Goal: Transaction & Acquisition: Subscribe to service/newsletter

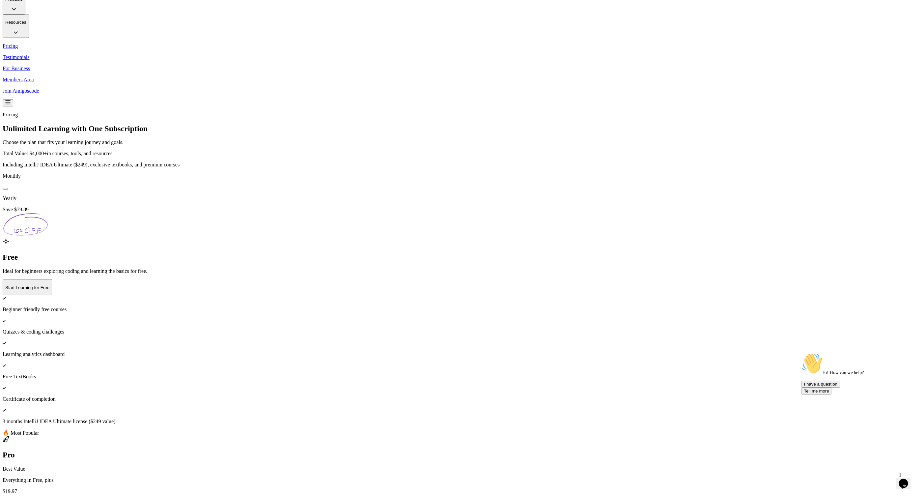
scroll to position [314, 0]
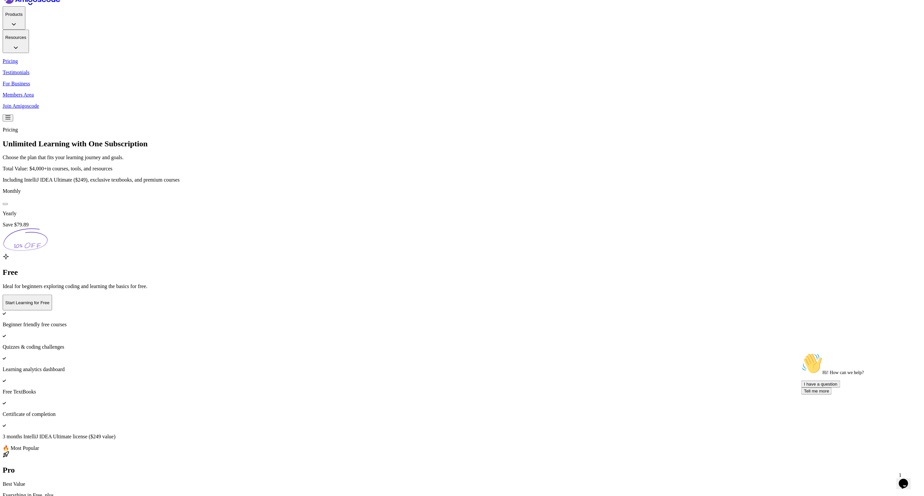
scroll to position [50, 0]
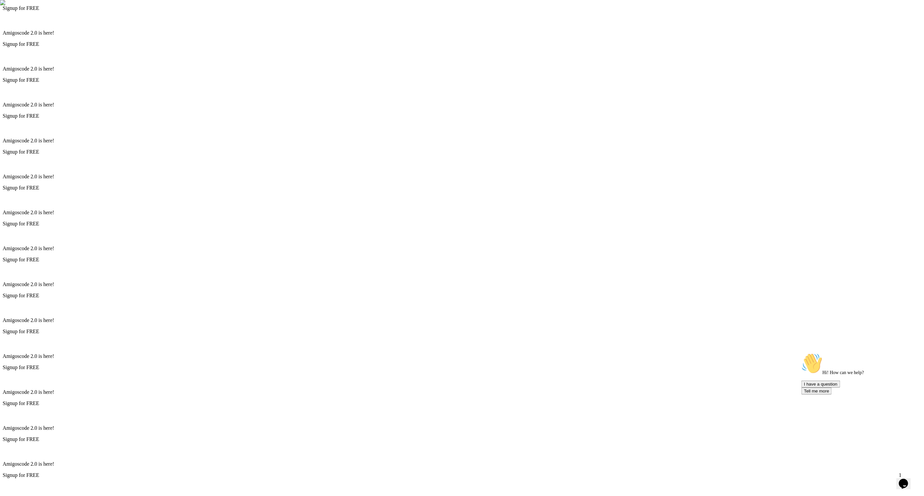
click at [525, 328] on div "Signup for FREE Amigoscode 2.0 is here!" at bounding box center [462, 343] width 918 height 31
click at [9, 339] on icon at bounding box center [6, 342] width 7 height 7
click at [525, 353] on p "Amigoscode 2.0 is here!" at bounding box center [462, 356] width 918 height 6
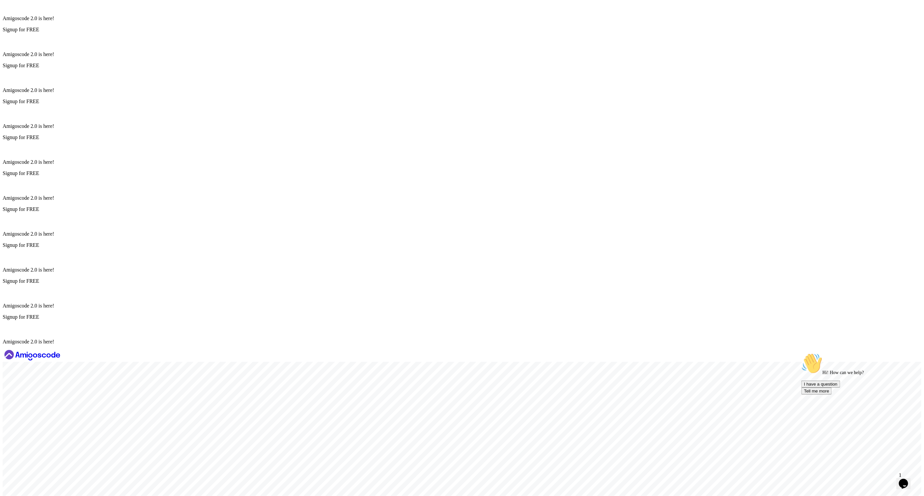
scroll to position [775, 0]
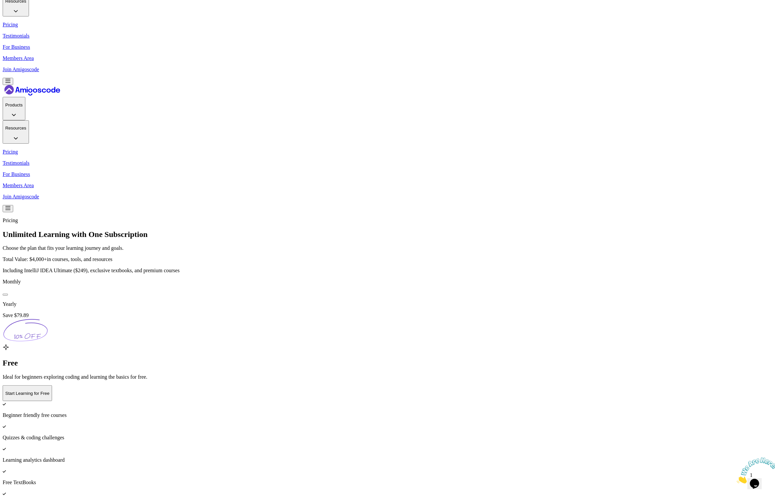
scroll to position [50, 0]
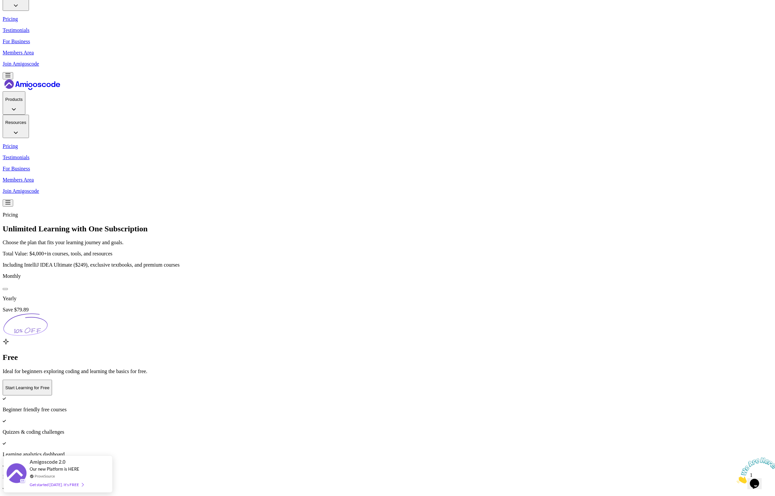
click at [5, 289] on div at bounding box center [5, 289] width 0 height 0
click at [8, 288] on button at bounding box center [5, 289] width 5 height 2
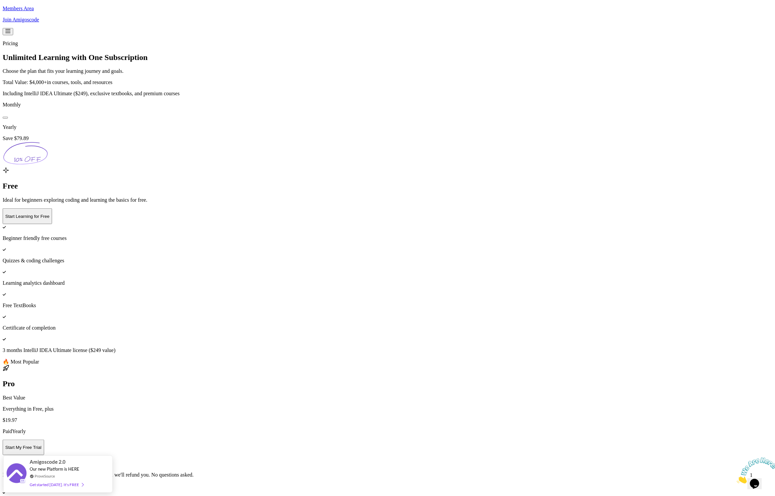
scroll to position [255, 0]
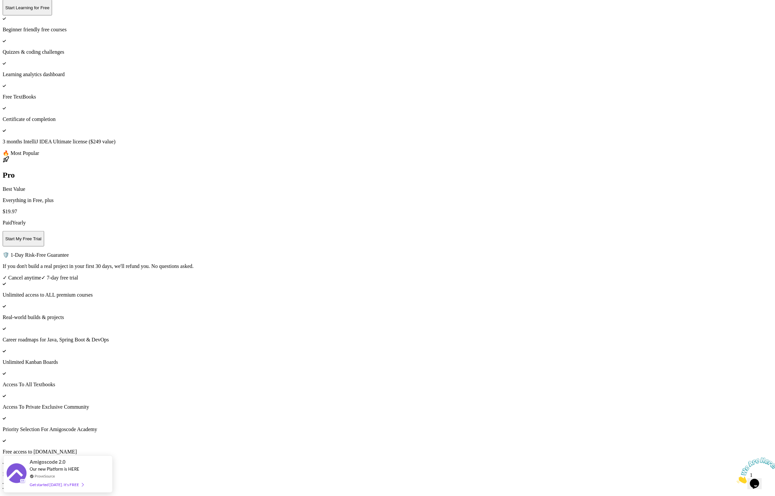
scroll to position [467, 0]
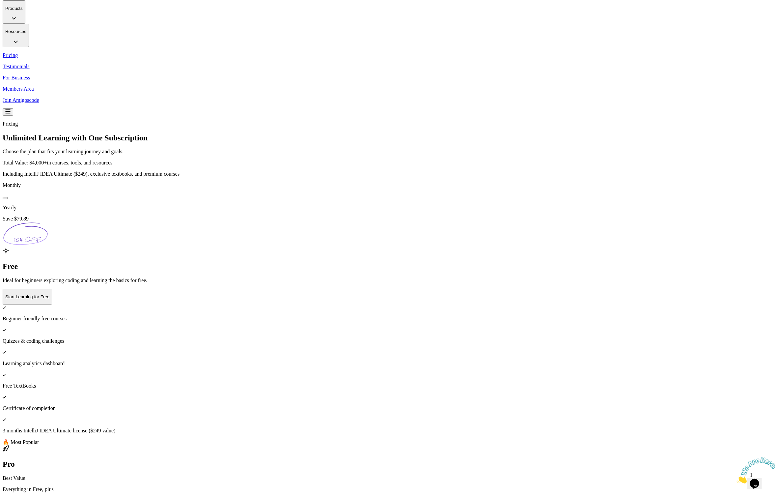
scroll to position [0, 0]
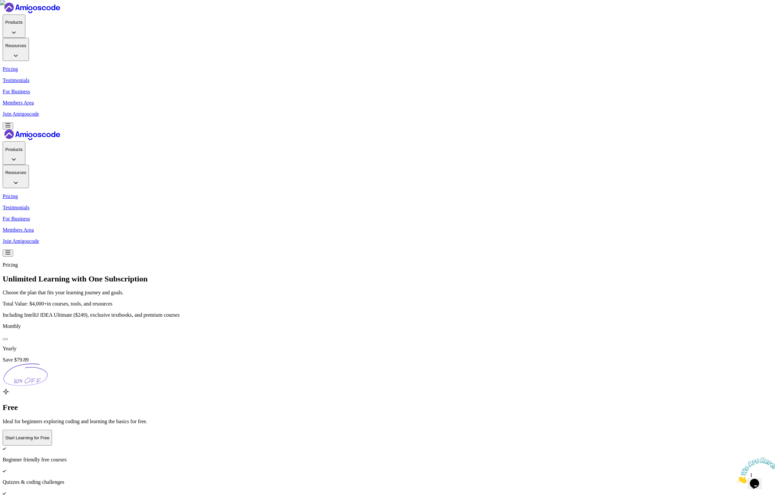
click at [5, 339] on div at bounding box center [5, 339] width 0 height 0
click at [8, 338] on button at bounding box center [5, 339] width 5 height 2
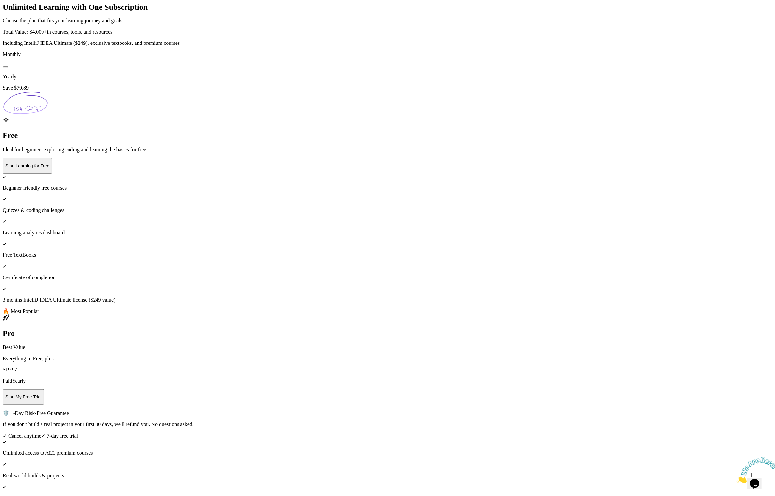
scroll to position [362, 0]
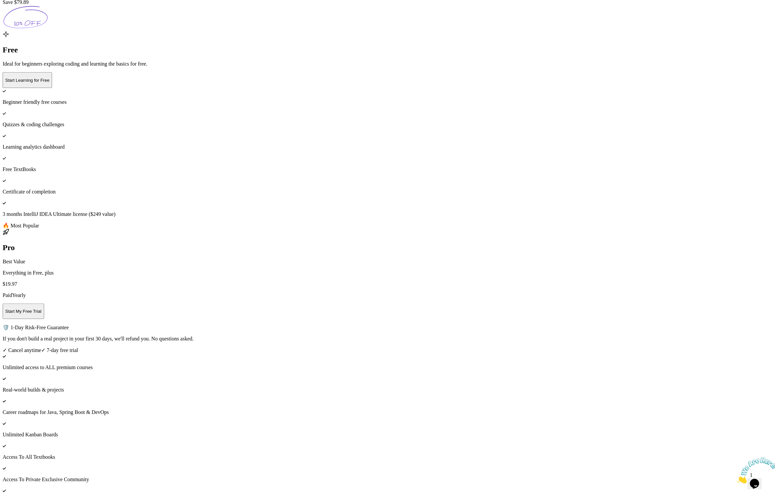
scroll to position [338, 0]
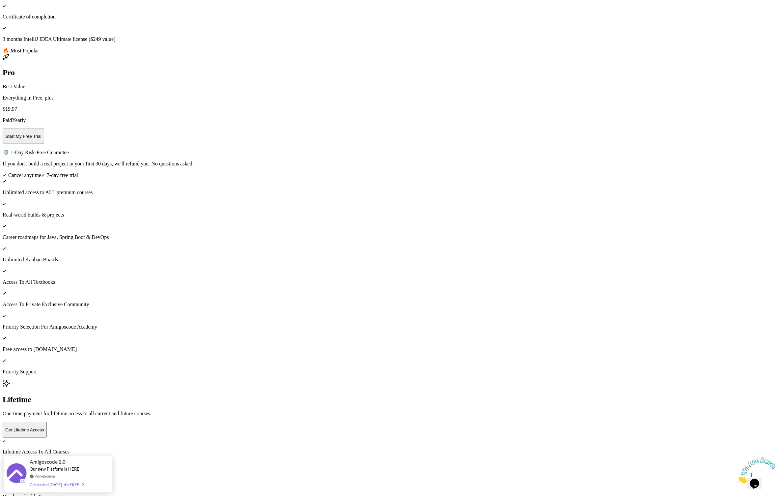
scroll to position [457, 0]
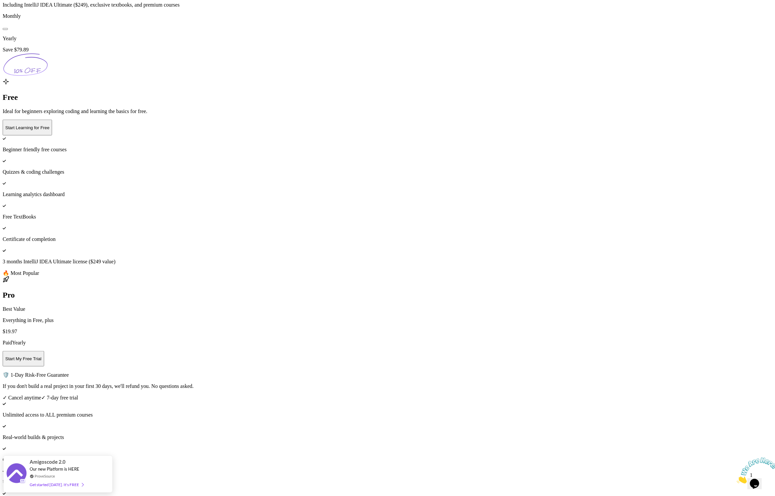
scroll to position [473, 0]
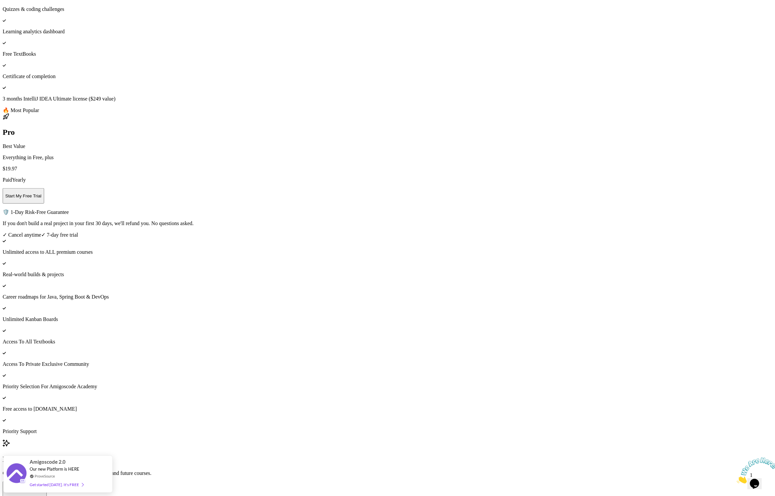
drag, startPoint x: 364, startPoint y: 301, endPoint x: 315, endPoint y: 302, distance: 48.8
drag, startPoint x: 356, startPoint y: 300, endPoint x: 361, endPoint y: 303, distance: 5.5
drag, startPoint x: 363, startPoint y: 302, endPoint x: 322, endPoint y: 304, distance: 40.2
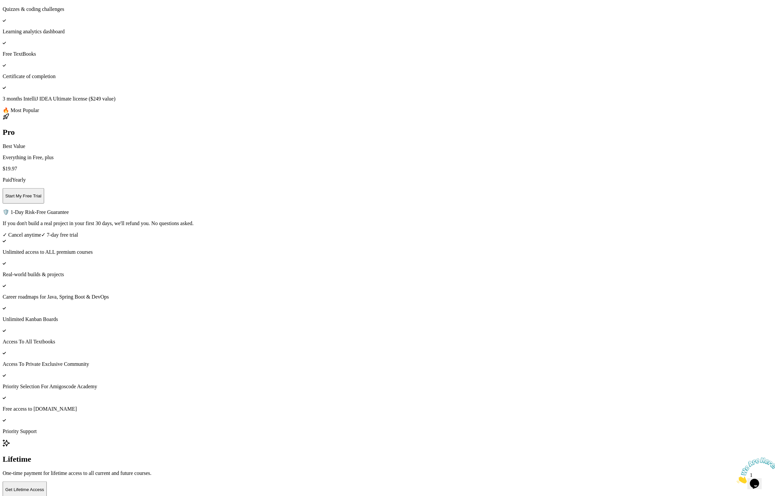
copy span "credit card lock-in"
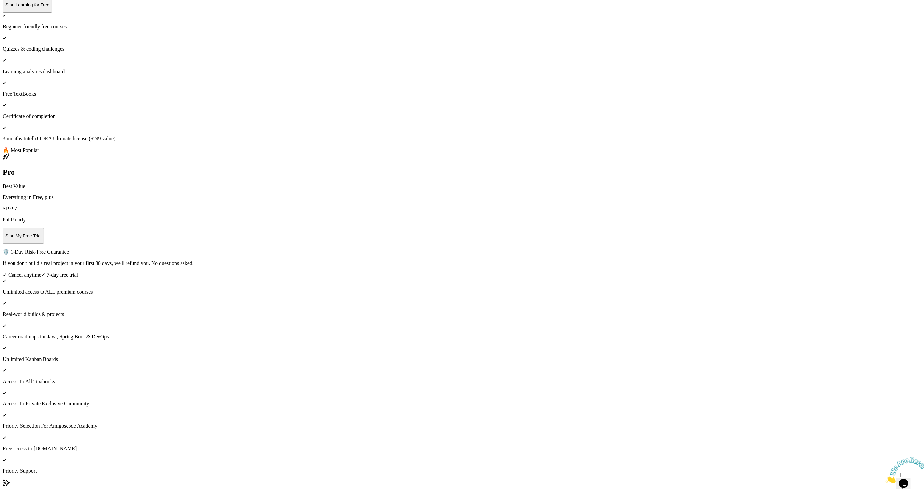
scroll to position [465, 0]
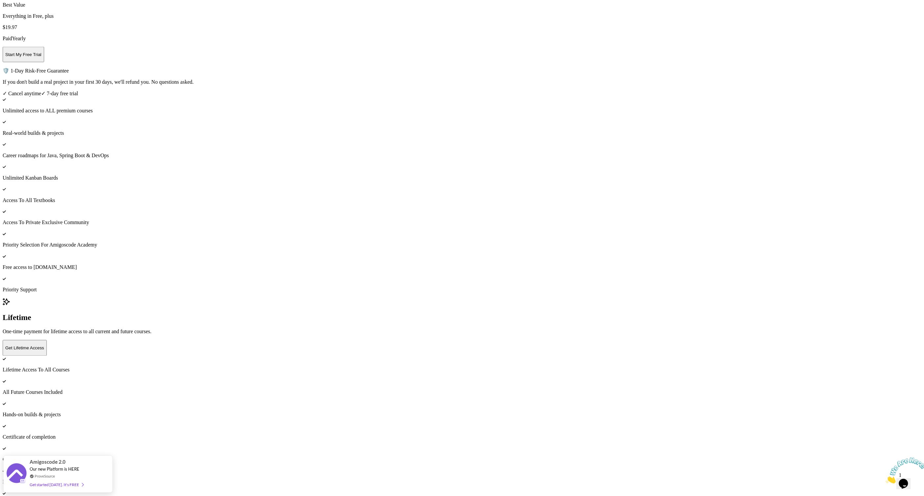
scroll to position [379, 0]
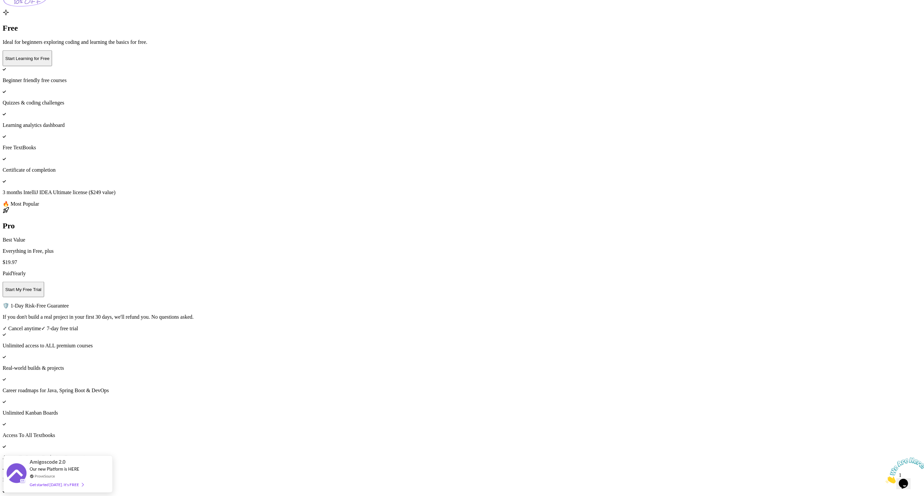
drag, startPoint x: 378, startPoint y: 302, endPoint x: 369, endPoint y: 286, distance: 18.0
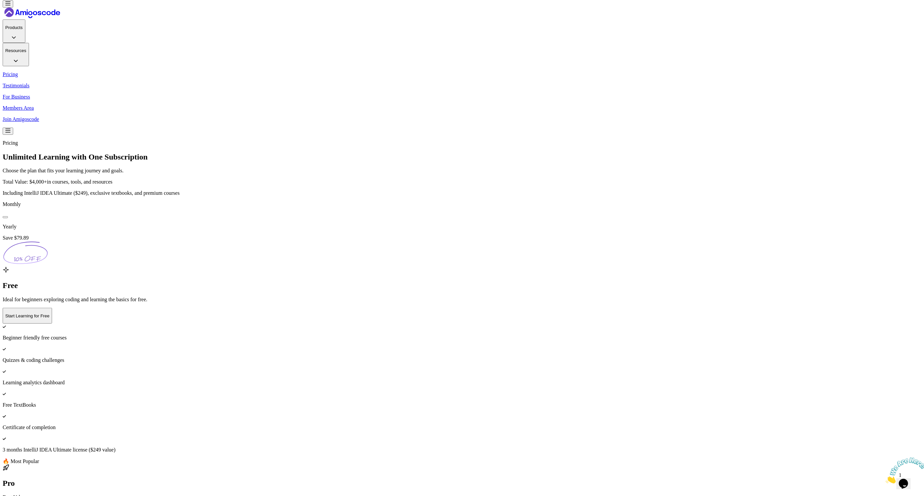
scroll to position [0, 0]
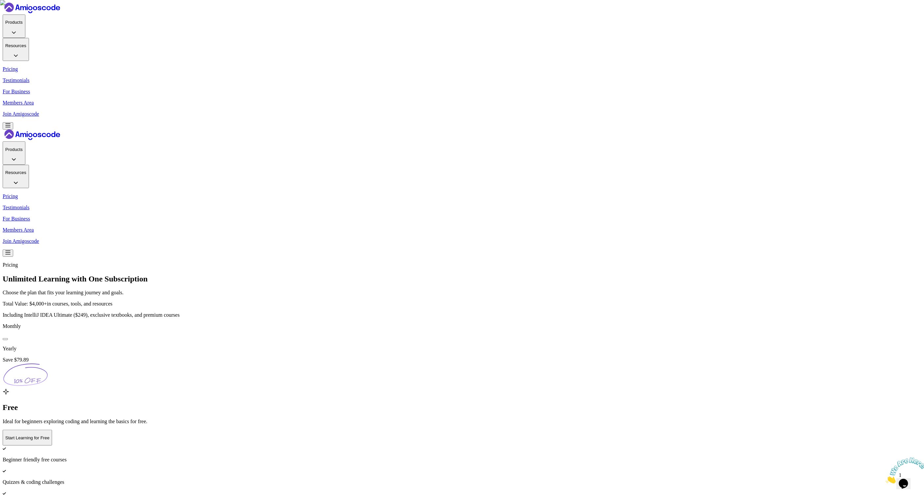
click at [8, 338] on button at bounding box center [5, 339] width 5 height 2
click at [5, 339] on div at bounding box center [5, 339] width 0 height 0
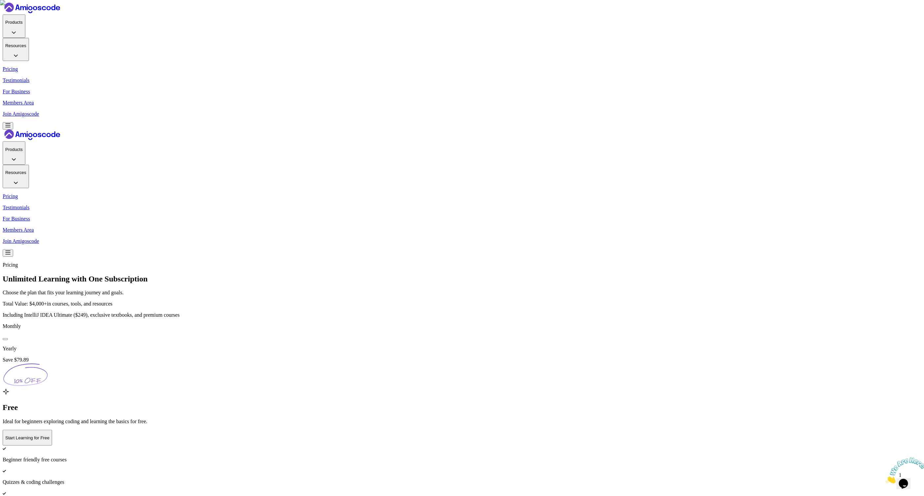
click at [8, 338] on button at bounding box center [5, 339] width 5 height 2
click at [5, 339] on div at bounding box center [5, 339] width 0 height 0
click at [8, 338] on button at bounding box center [5, 339] width 5 height 2
click at [5, 339] on div at bounding box center [5, 339] width 0 height 0
click at [8, 338] on button at bounding box center [5, 339] width 5 height 2
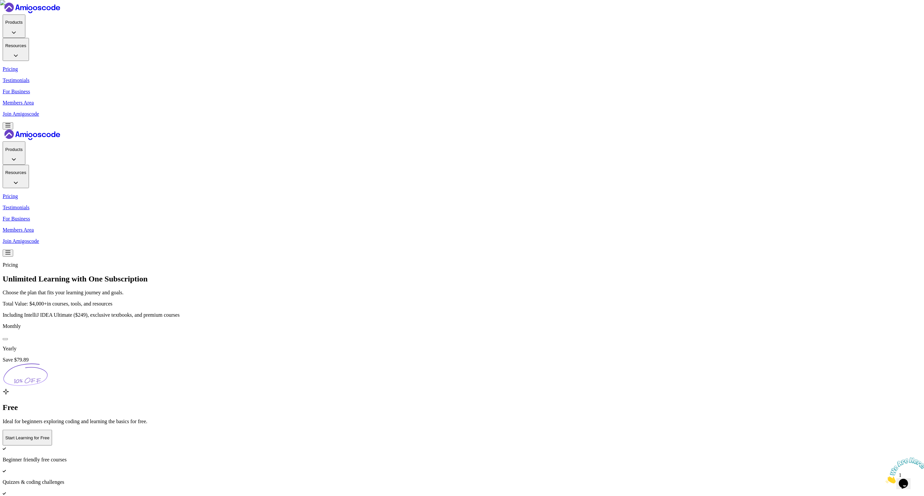
click at [5, 339] on div at bounding box center [5, 339] width 0 height 0
click at [8, 338] on button at bounding box center [5, 339] width 5 height 2
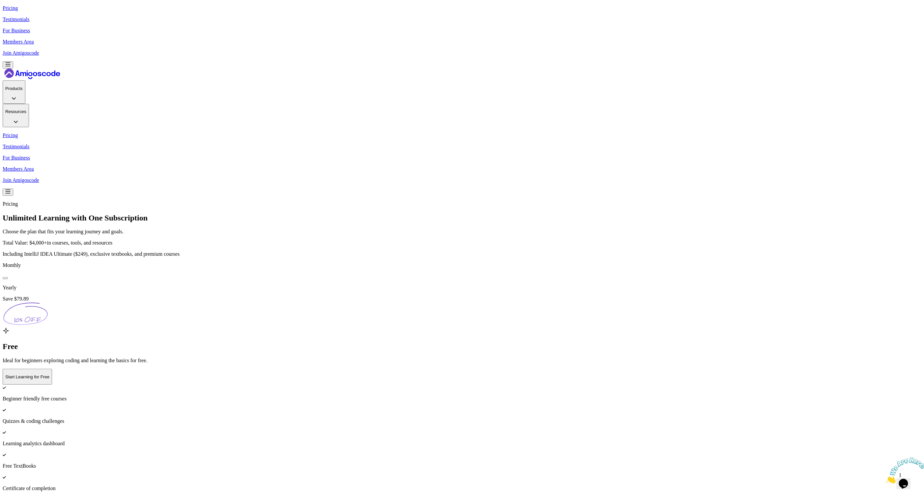
scroll to position [98, 0]
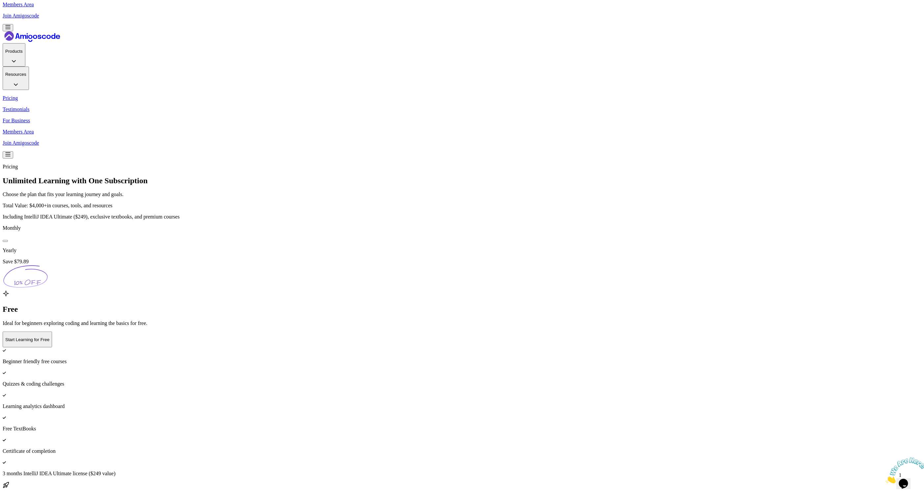
click at [8, 240] on button at bounding box center [5, 241] width 5 height 2
click at [41, 280] on icon at bounding box center [27, 283] width 27 height 6
drag, startPoint x: 519, startPoint y: 75, endPoint x: 473, endPoint y: 69, distance: 46.6
click at [48, 264] on icon at bounding box center [25, 276] width 45 height 24
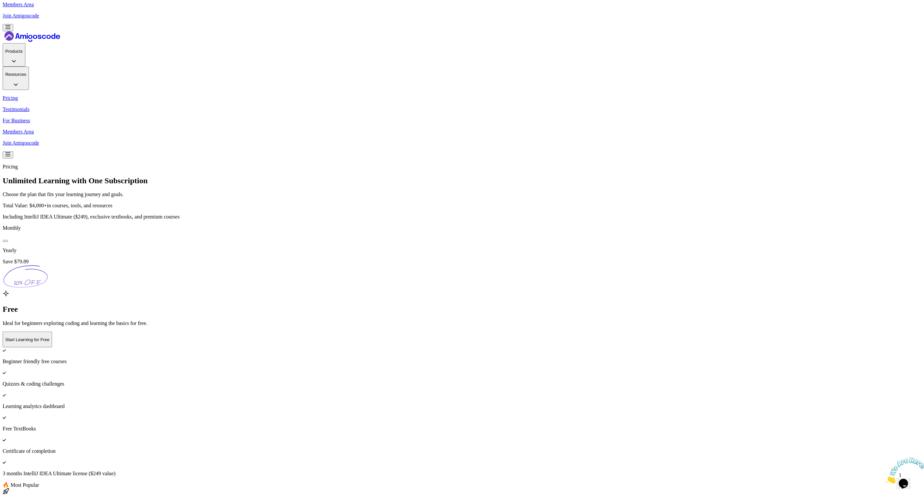
click at [48, 264] on icon at bounding box center [25, 276] width 45 height 24
drag, startPoint x: 493, startPoint y: 70, endPoint x: 485, endPoint y: 71, distance: 8.3
click at [48, 264] on icon at bounding box center [25, 276] width 45 height 24
drag, startPoint x: 485, startPoint y: 71, endPoint x: 474, endPoint y: 72, distance: 10.6
click at [48, 264] on icon at bounding box center [25, 276] width 45 height 24
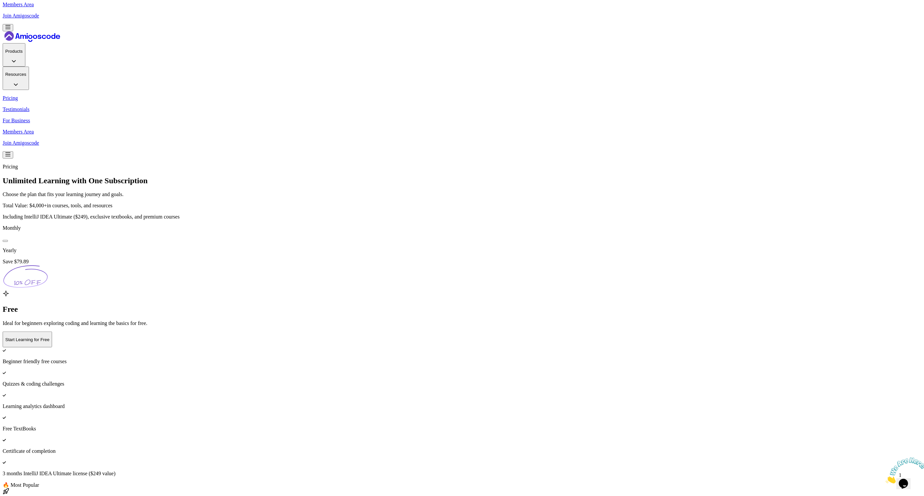
drag, startPoint x: 476, startPoint y: 71, endPoint x: 493, endPoint y: 73, distance: 16.8
click at [48, 264] on icon at bounding box center [25, 276] width 45 height 24
click at [5, 241] on div at bounding box center [5, 241] width 0 height 0
click at [8, 240] on button at bounding box center [5, 241] width 5 height 2
click at [5, 241] on div at bounding box center [5, 241] width 0 height 0
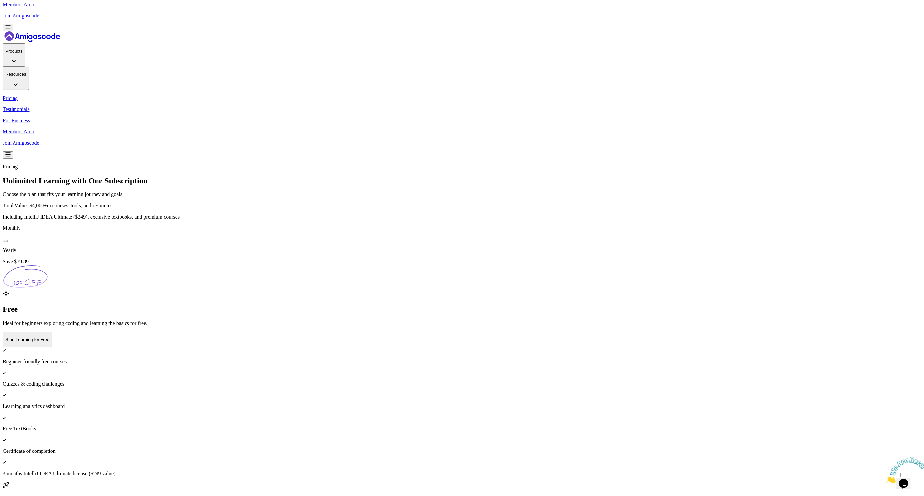
click at [5, 241] on div at bounding box center [5, 241] width 0 height 0
click at [8, 240] on button at bounding box center [5, 241] width 5 height 2
click at [5, 241] on div at bounding box center [5, 241] width 0 height 0
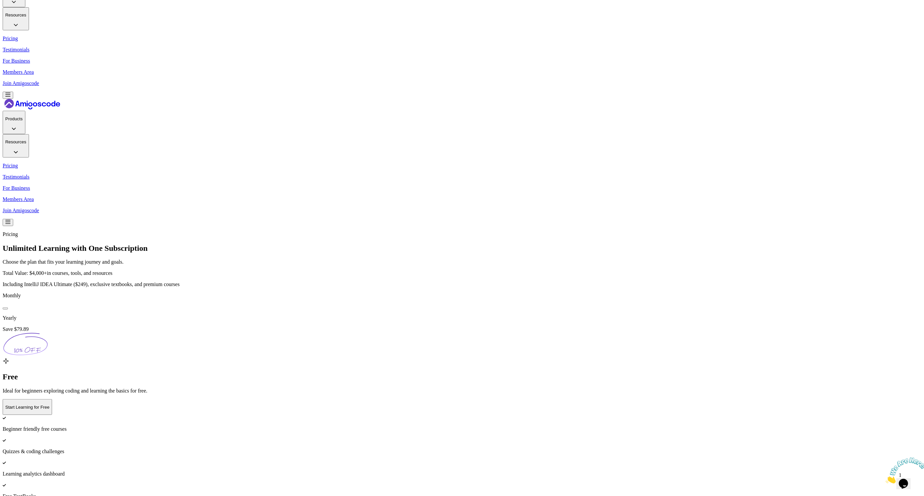
scroll to position [21, 0]
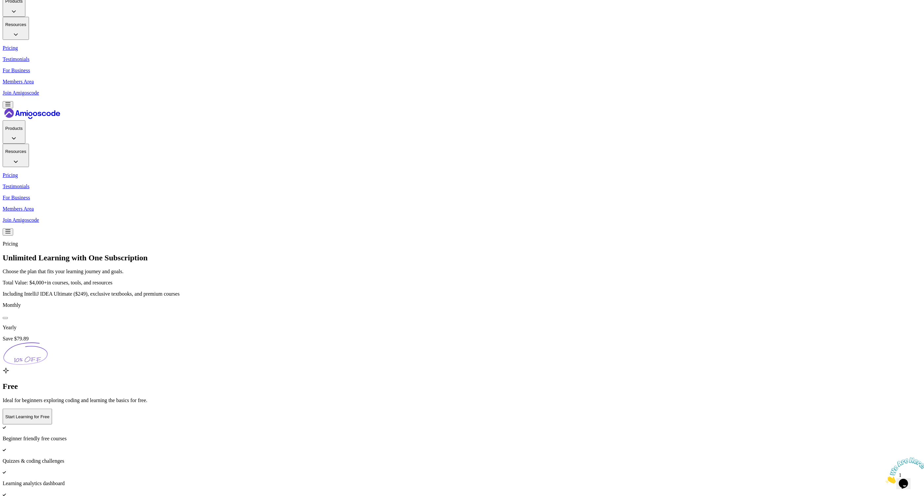
click at [5, 318] on div at bounding box center [5, 318] width 0 height 0
click at [8, 317] on button at bounding box center [5, 318] width 5 height 2
click at [5, 318] on div at bounding box center [5, 318] width 0 height 0
click at [8, 317] on button at bounding box center [5, 318] width 5 height 2
click at [5, 318] on div at bounding box center [5, 318] width 0 height 0
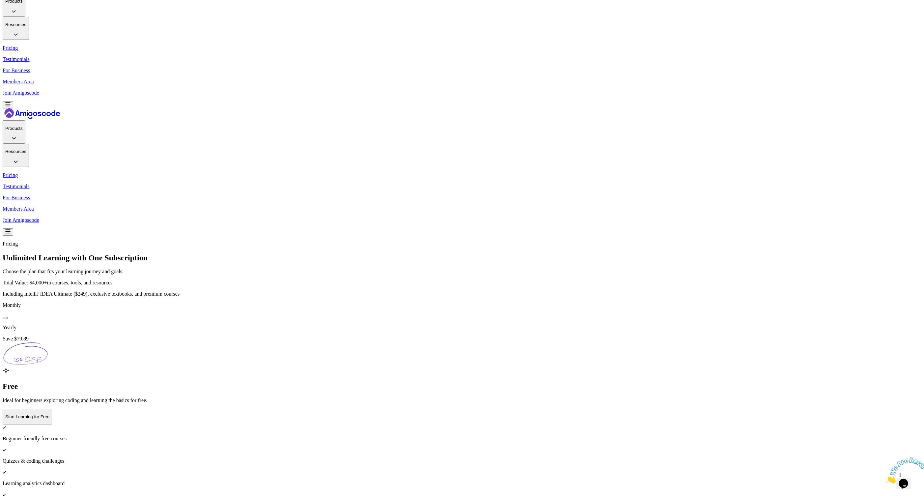
click at [8, 317] on button at bounding box center [5, 318] width 5 height 2
click at [5, 318] on div at bounding box center [5, 318] width 0 height 0
click at [8, 317] on button at bounding box center [5, 318] width 5 height 2
click at [5, 318] on div at bounding box center [5, 318] width 0 height 0
click at [8, 317] on button at bounding box center [5, 318] width 5 height 2
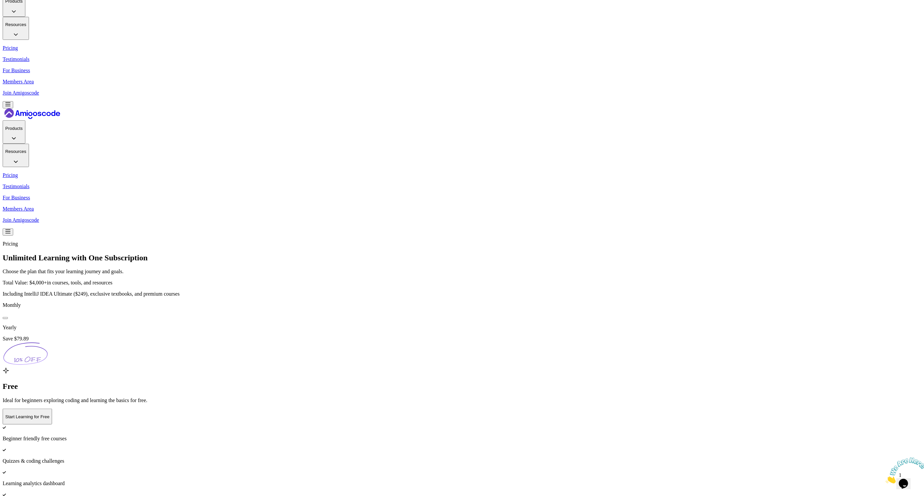
click at [5, 318] on div at bounding box center [5, 318] width 0 height 0
click at [8, 317] on button at bounding box center [5, 318] width 5 height 2
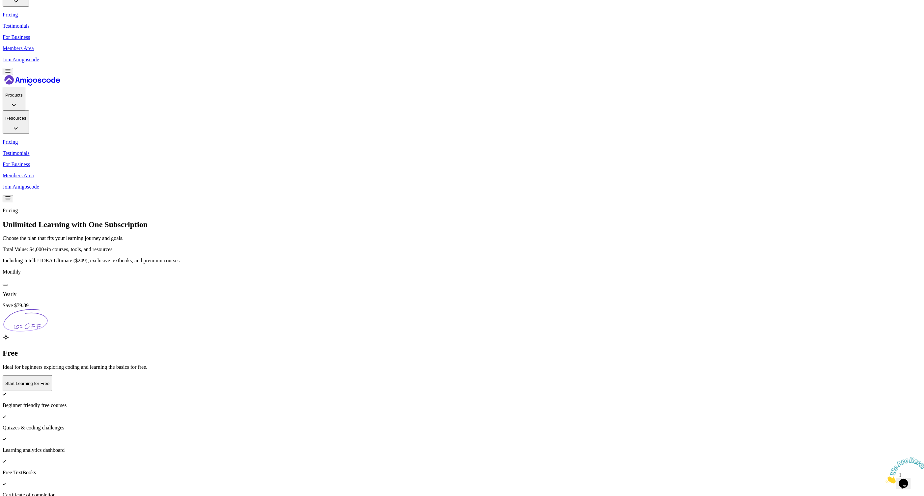
scroll to position [59, 0]
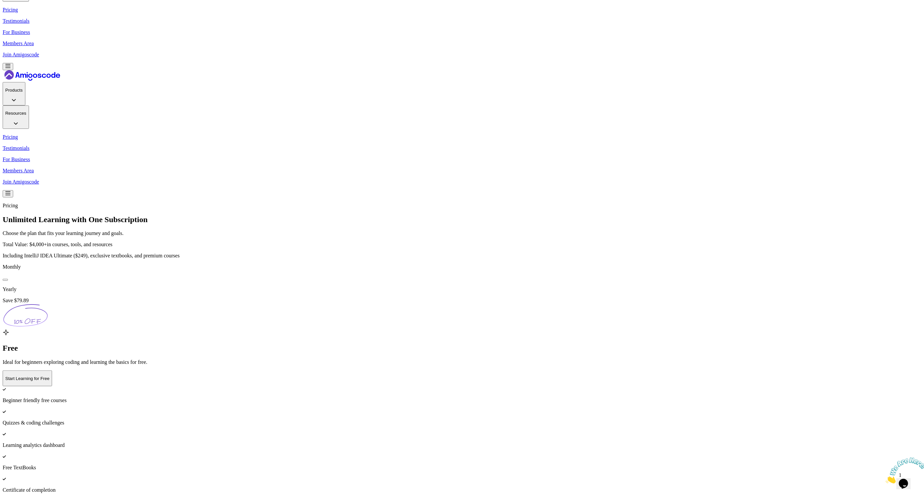
drag, startPoint x: 608, startPoint y: 326, endPoint x: 567, endPoint y: 219, distance: 114.7
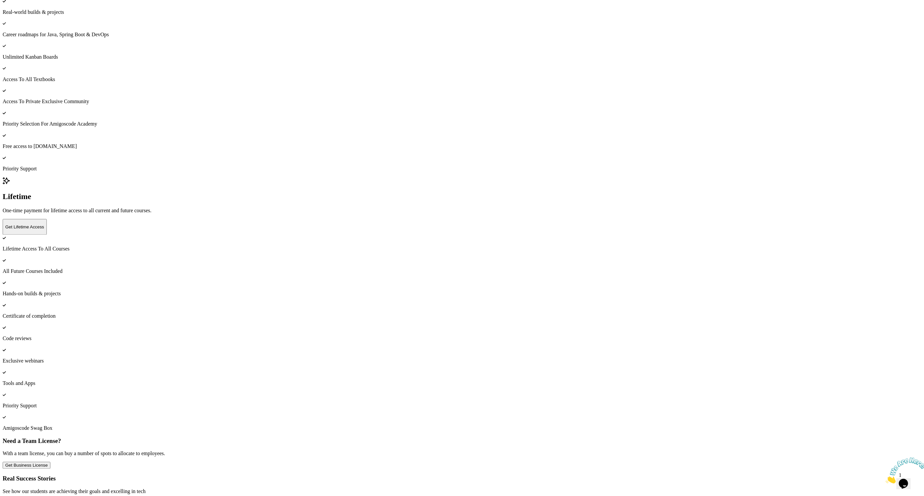
scroll to position [0, 0]
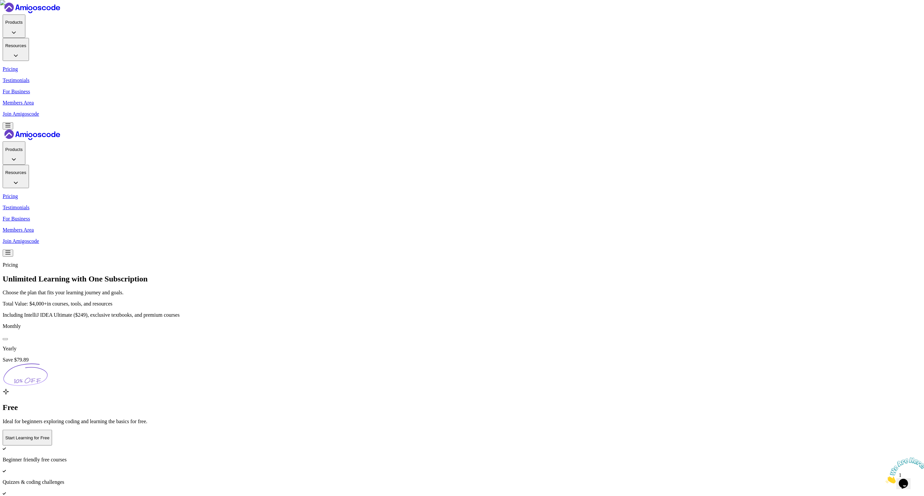
click at [8, 338] on button at bounding box center [5, 339] width 5 height 2
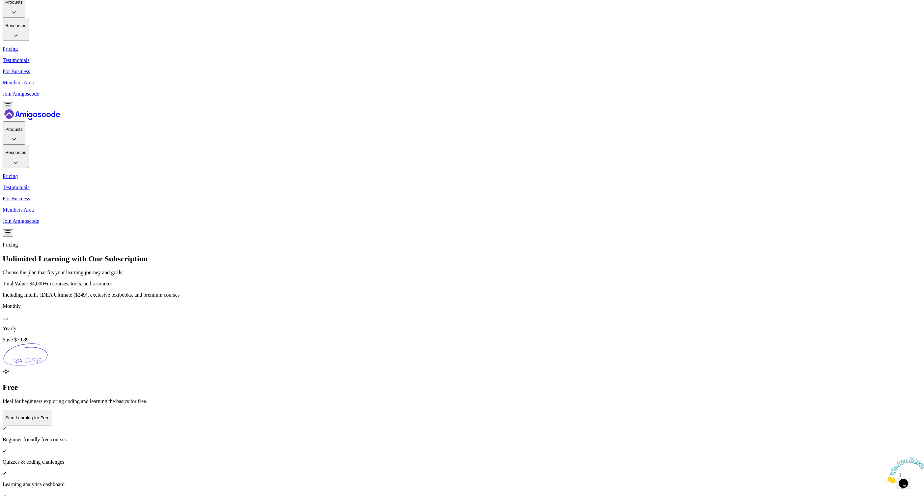
scroll to position [30, 0]
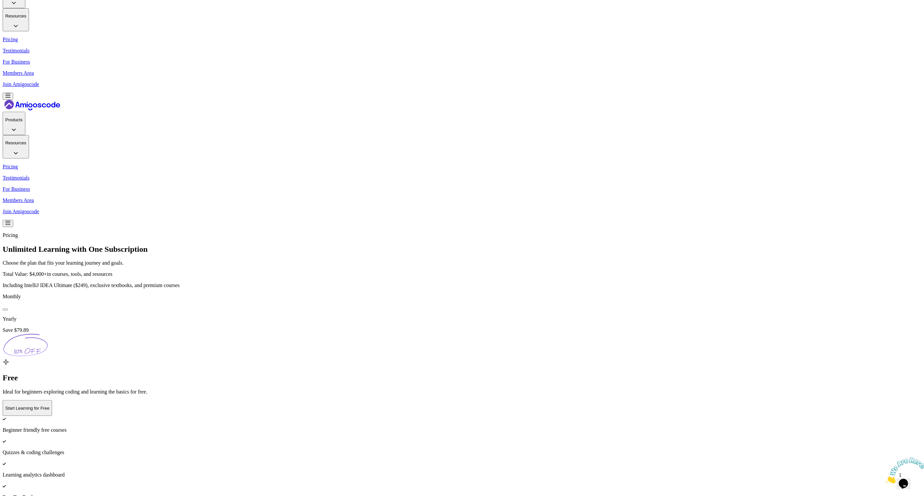
click at [8, 308] on button at bounding box center [5, 309] width 5 height 2
click at [5, 309] on div at bounding box center [5, 309] width 0 height 0
click at [8, 308] on button at bounding box center [5, 309] width 5 height 2
click at [5, 309] on div at bounding box center [5, 309] width 0 height 0
click at [8, 308] on button at bounding box center [5, 309] width 5 height 2
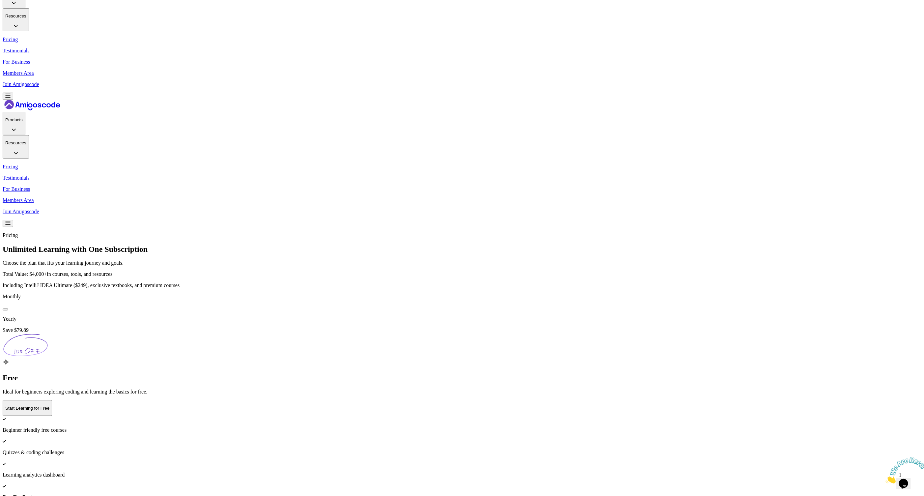
click at [5, 309] on div at bounding box center [5, 309] width 0 height 0
click at [8, 308] on button at bounding box center [5, 309] width 5 height 2
drag, startPoint x: 414, startPoint y: 320, endPoint x: 517, endPoint y: 318, distance: 103.4
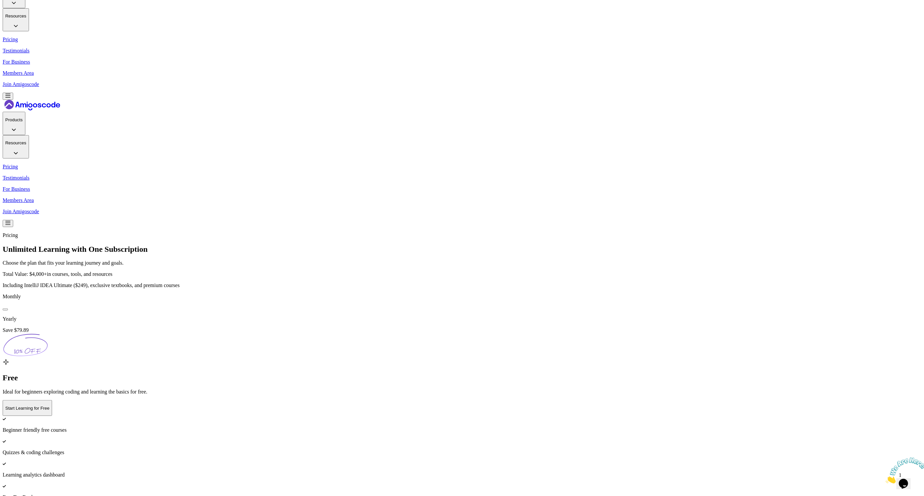
copy p "Unlimited access to ALL premium courses"
click at [585, 293] on div "Monthly Yearly Save $79.89" at bounding box center [462, 325] width 918 height 65
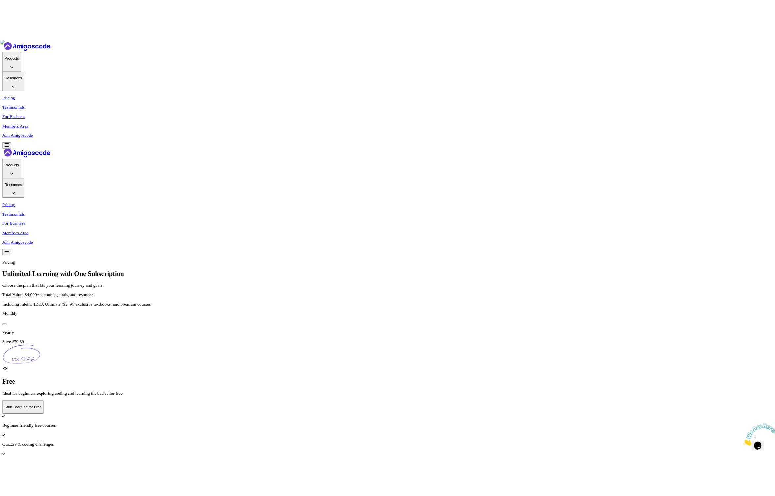
scroll to position [49, 0]
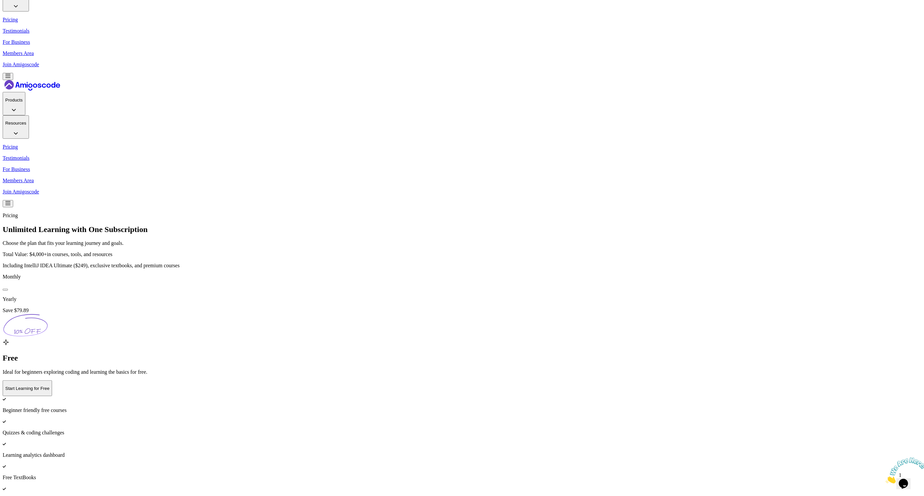
copy p "Paid"
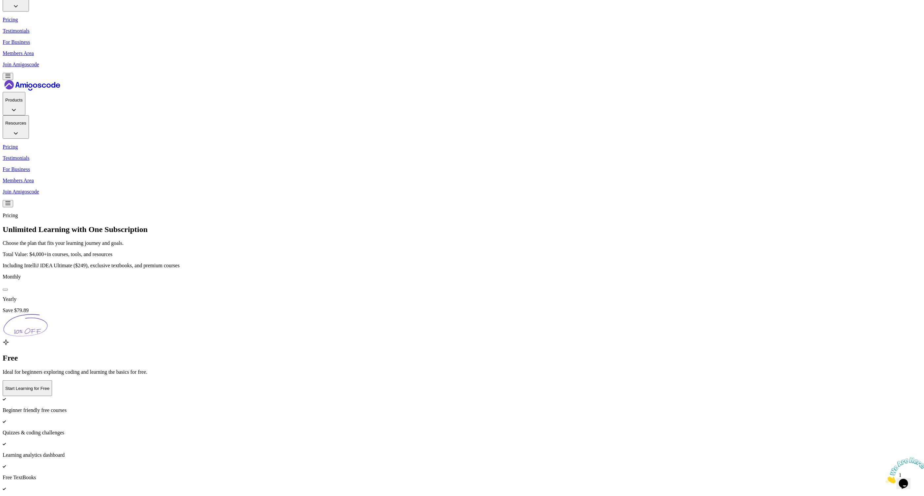
drag, startPoint x: 455, startPoint y: 197, endPoint x: 504, endPoint y: 201, distance: 49.6
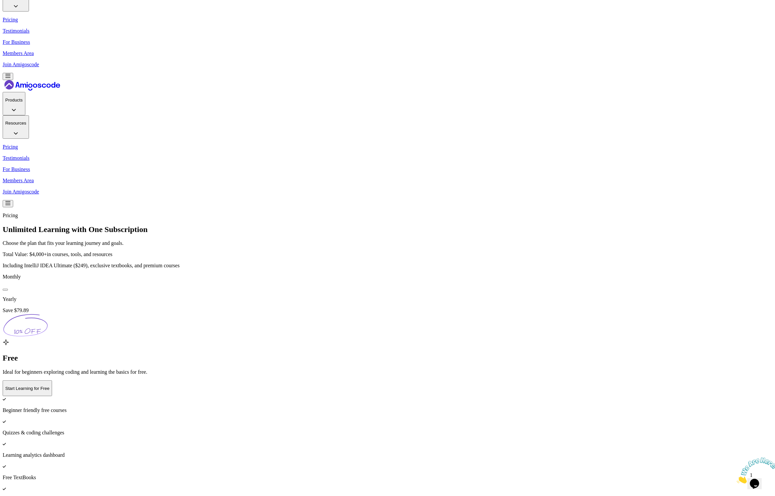
drag, startPoint x: 375, startPoint y: 196, endPoint x: 356, endPoint y: 197, distance: 18.5
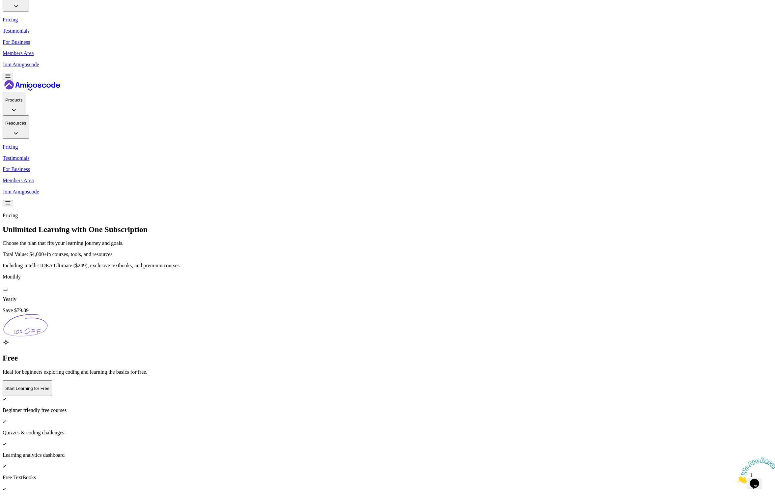
drag, startPoint x: 377, startPoint y: 197, endPoint x: 338, endPoint y: 196, distance: 39.2
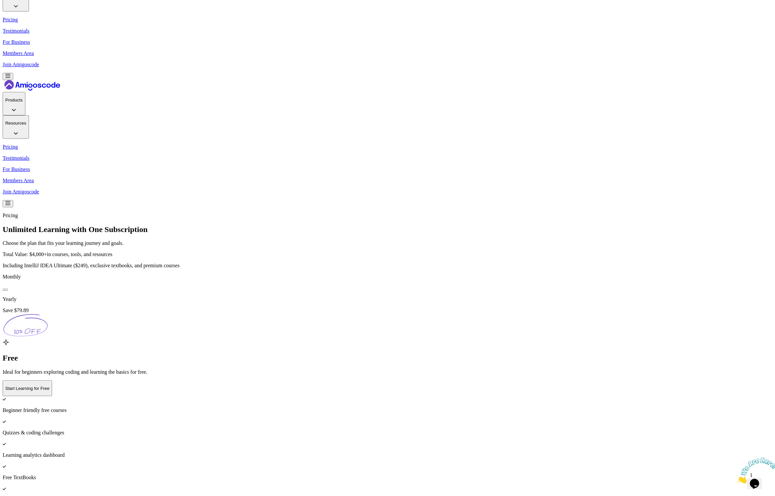
click at [5, 289] on div at bounding box center [5, 289] width 0 height 0
click at [8, 288] on button at bounding box center [5, 289] width 5 height 2
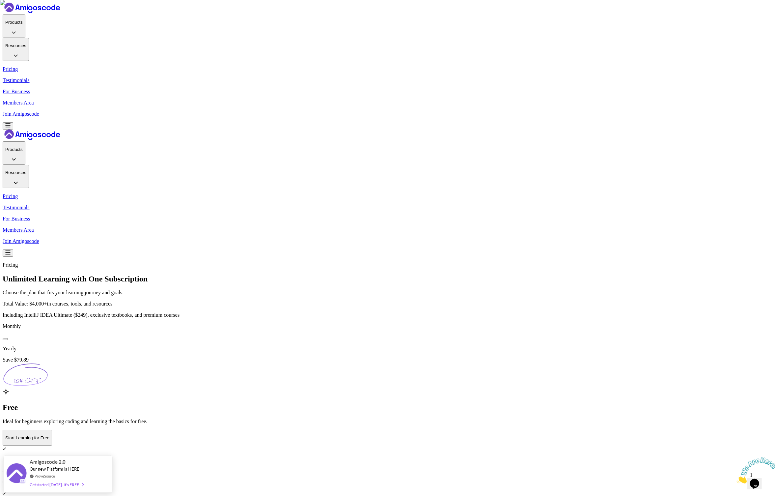
click at [540, 100] on p "Members Area" at bounding box center [388, 103] width 770 height 6
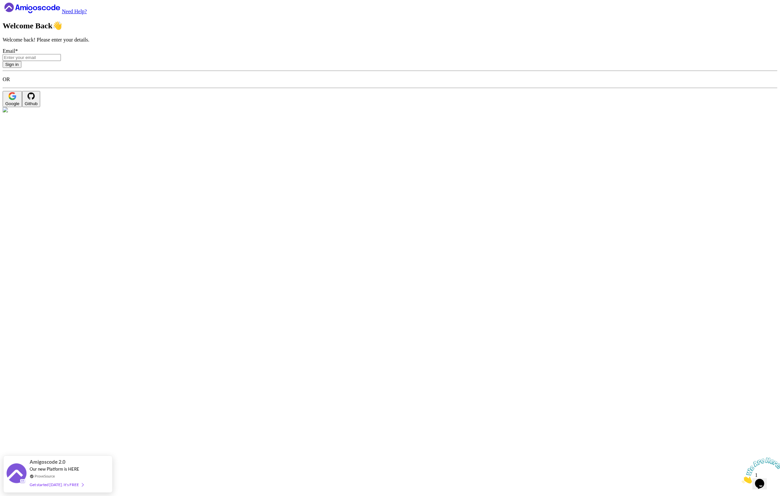
click at [22, 107] on button "Google" at bounding box center [12, 99] width 19 height 16
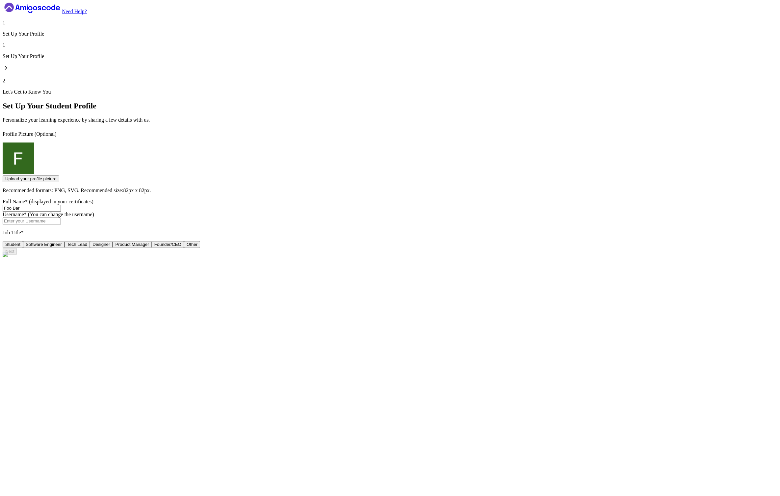
type input "luckyotter43458"
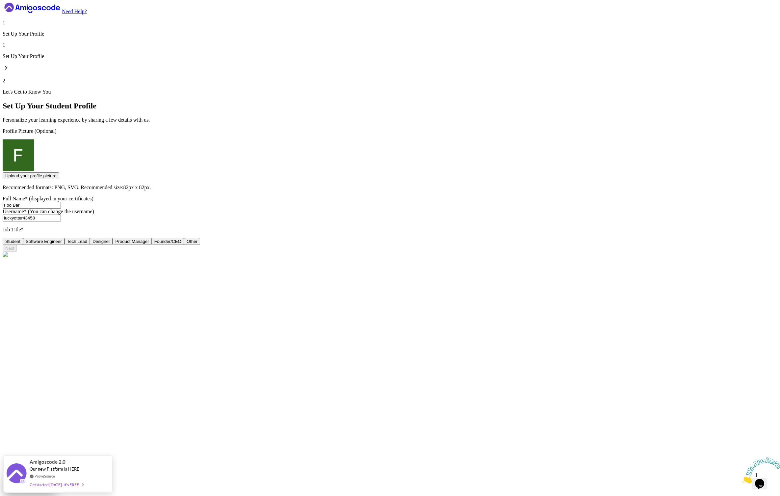
drag, startPoint x: 261, startPoint y: 231, endPoint x: 265, endPoint y: 227, distance: 5.9
click at [262, 238] on div "Student Software Engineer Tech Lead Designer Product Manager Founder/CEO Other" at bounding box center [390, 241] width 775 height 7
click at [151, 238] on button "Product Manager" at bounding box center [132, 241] width 39 height 7
click at [14, 251] on div "Next" at bounding box center [9, 248] width 9 height 5
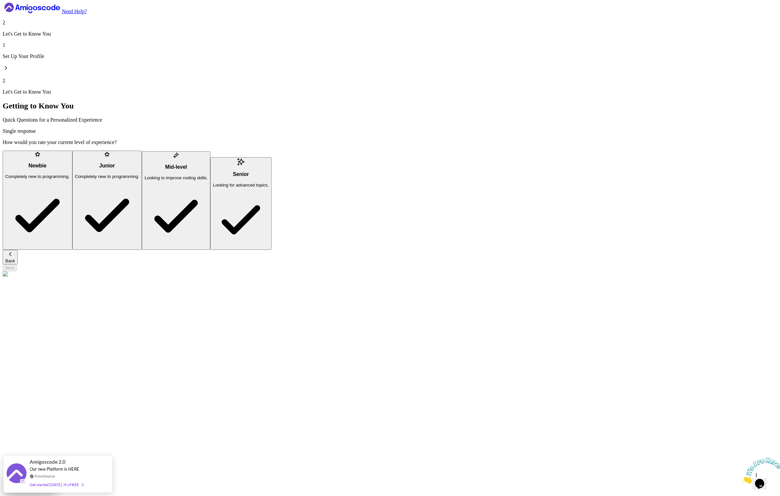
click at [208, 180] on p "Looking to improve coding skills." at bounding box center [176, 177] width 63 height 5
click at [17, 269] on button "Next" at bounding box center [10, 267] width 14 height 7
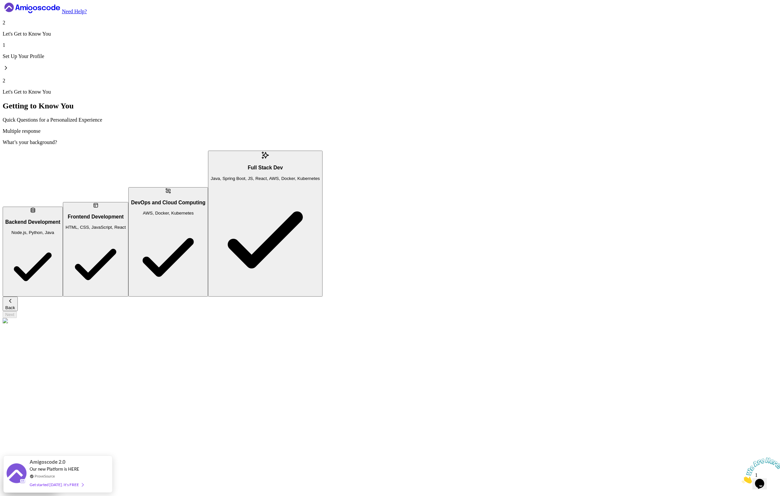
click at [205, 200] on div "DevOps and Cloud Computing AWS, Docker, Kubernetes" at bounding box center [168, 208] width 74 height 16
click at [14, 312] on div "Next" at bounding box center [9, 314] width 9 height 5
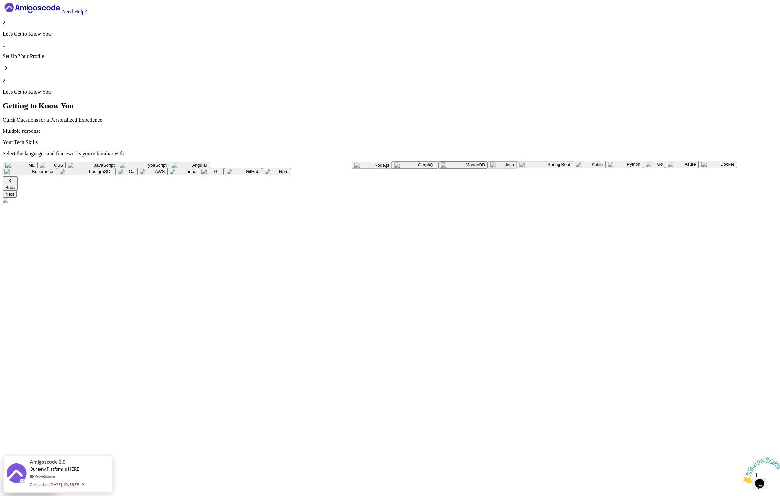
click at [196, 162] on button "Angular" at bounding box center [189, 165] width 41 height 7
click at [520, 168] on img "button" at bounding box center [534, 165] width 28 height 5
click at [17, 198] on button "Next" at bounding box center [10, 194] width 14 height 7
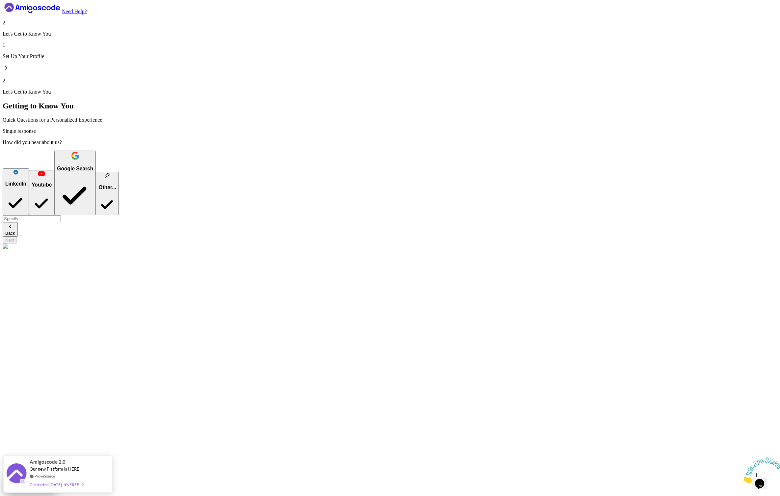
click at [54, 186] on button "Youtube" at bounding box center [41, 192] width 25 height 45
click at [93, 172] on div "Google Search" at bounding box center [75, 169] width 36 height 6
click at [17, 243] on button "Next" at bounding box center [10, 239] width 14 height 7
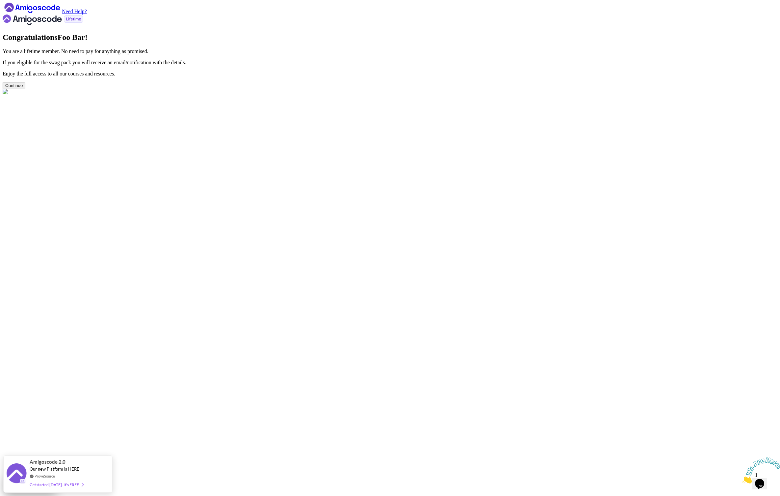
click at [25, 89] on button "Continue" at bounding box center [14, 85] width 23 height 7
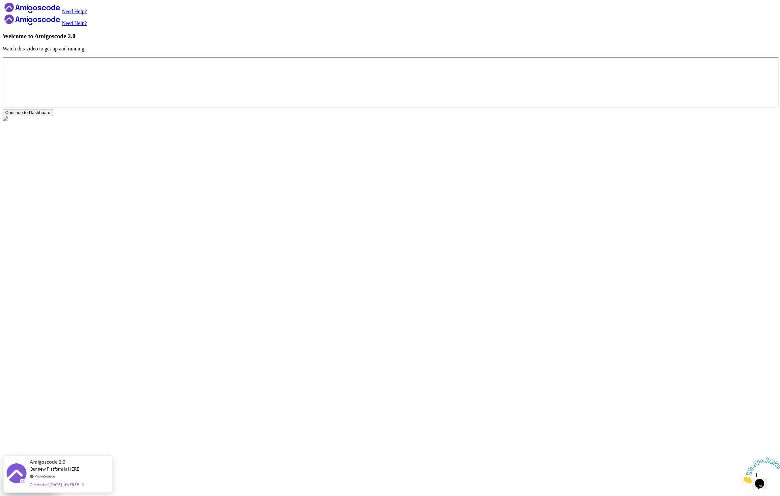
click at [50, 115] on div "Continue to Dashboard" at bounding box center [27, 112] width 45 height 5
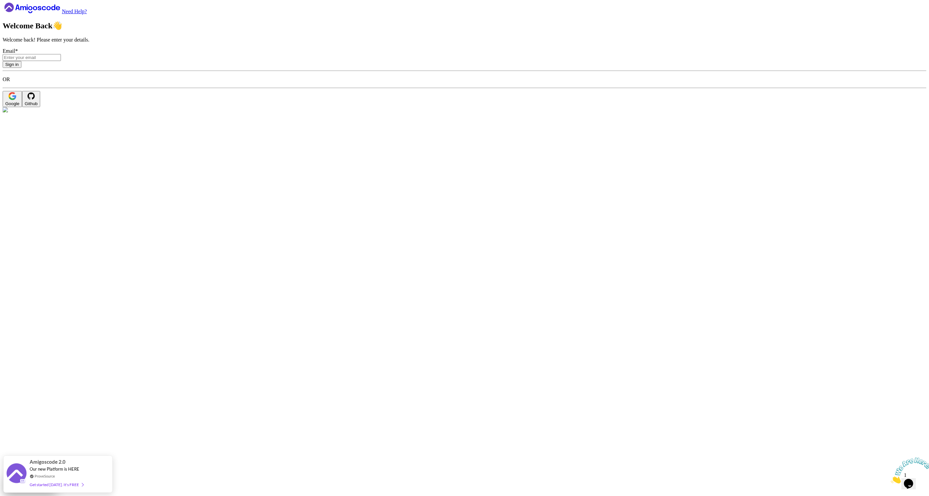
click at [19, 106] on div "Google" at bounding box center [12, 103] width 14 height 5
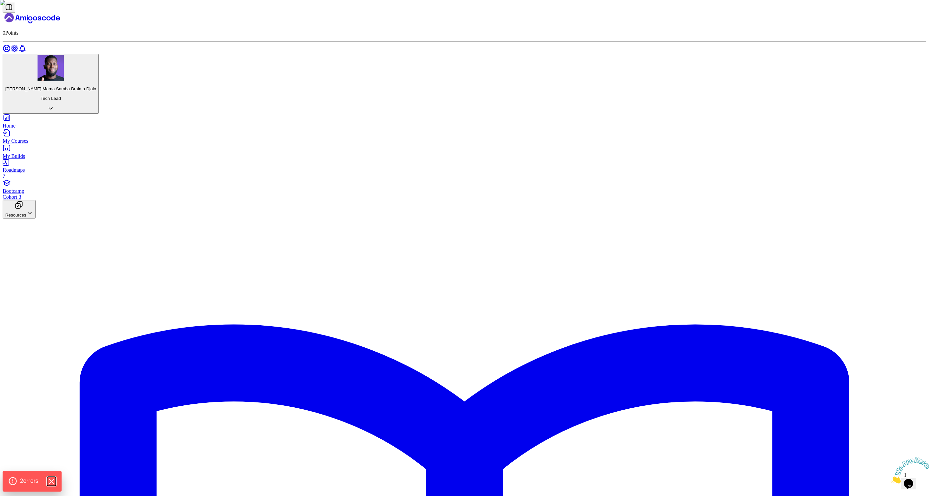
click at [54, 482] on icon "Hide Errors" at bounding box center [51, 481] width 9 height 9
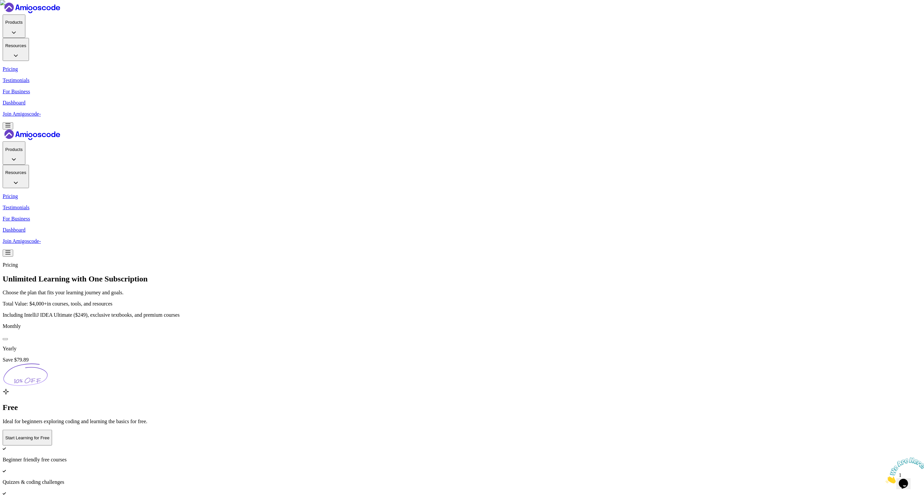
click at [604, 262] on div "Pricing Unlimited Learning with One Subscription Choose the plan that fits your…" at bounding box center [462, 290] width 918 height 56
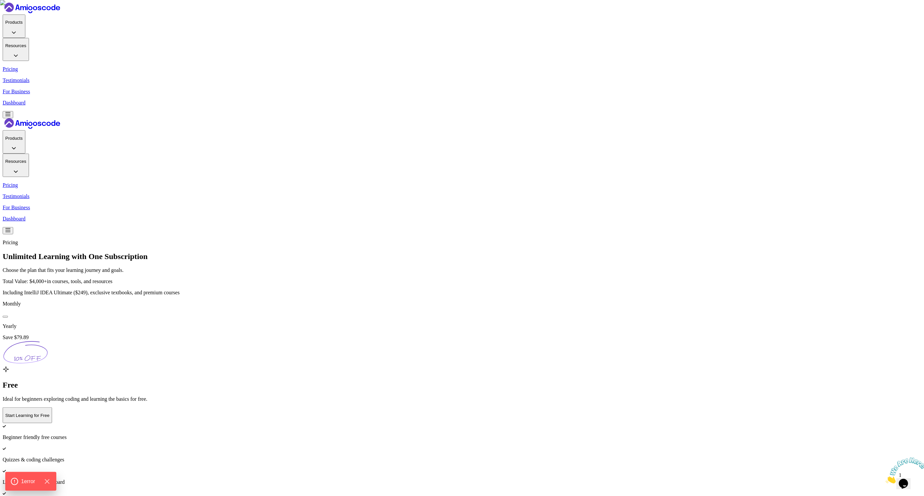
click at [51, 10] on icon at bounding box center [48, 8] width 4 height 4
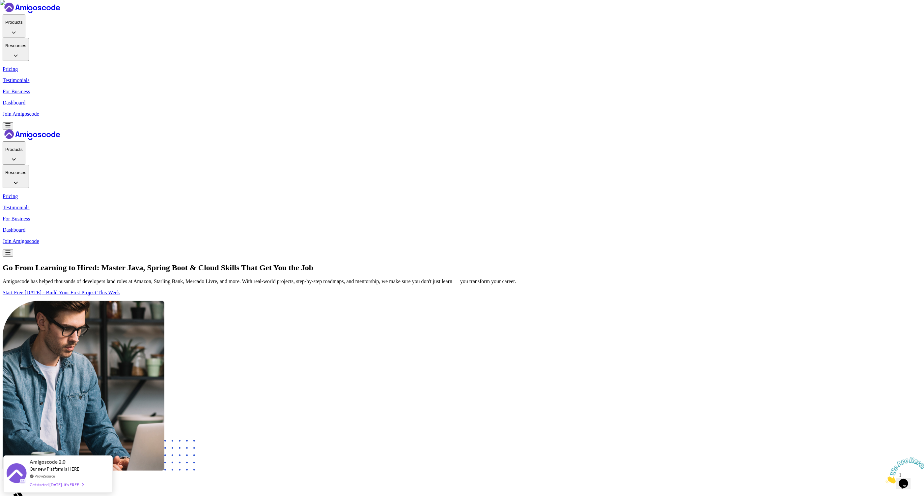
click at [655, 111] on p "Join Amigoscode" at bounding box center [462, 114] width 918 height 6
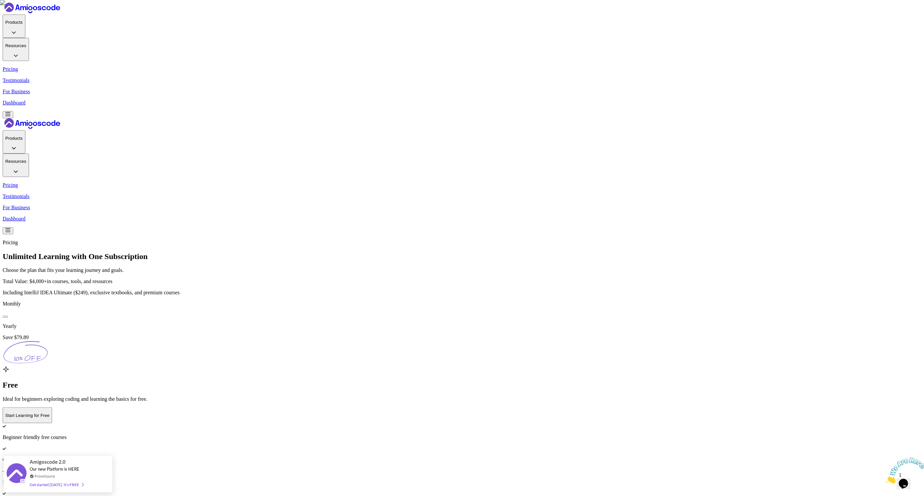
click at [402, 183] on img at bounding box center [462, 248] width 924 height 496
